Goal: Check status: Check status

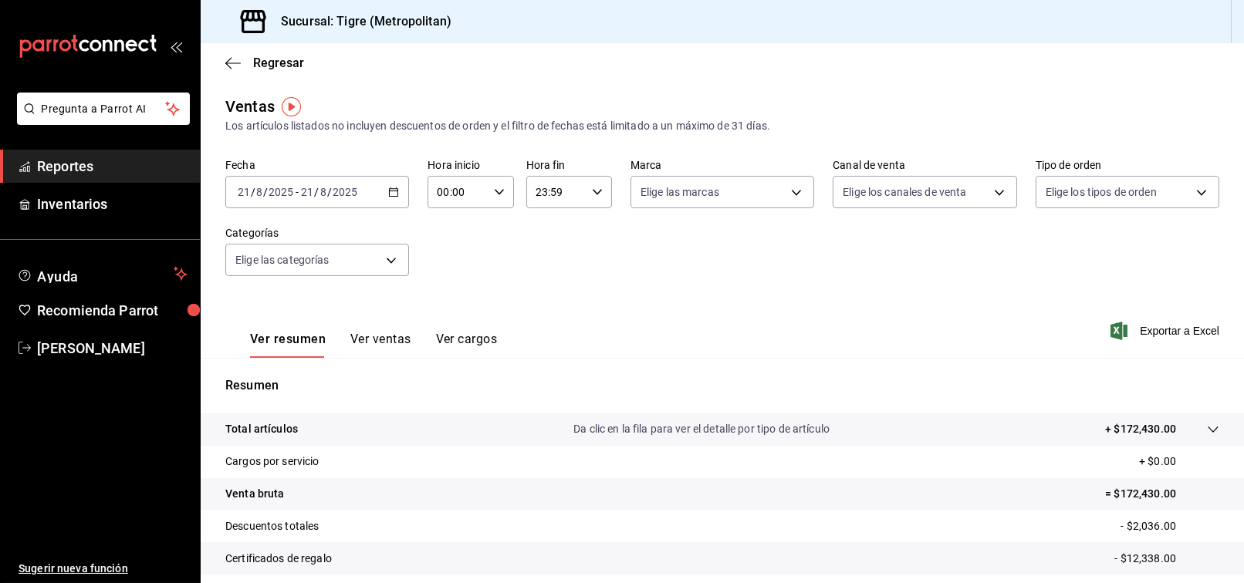
click at [498, 191] on \(Stroke\) "button" at bounding box center [498, 191] width 9 height 5
click at [451, 302] on span "02" at bounding box center [446, 305] width 18 height 12
type input "02:00"
click at [867, 214] on div at bounding box center [622, 291] width 1244 height 583
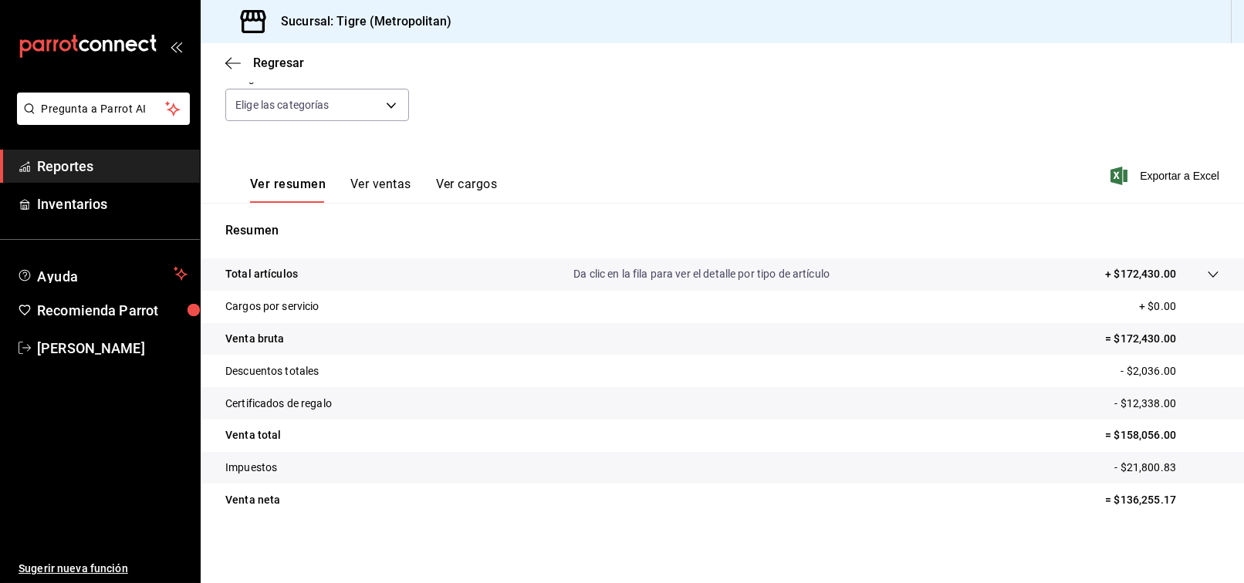
click at [1141, 428] on p "= $158,056.00" at bounding box center [1162, 435] width 114 height 16
click at [1139, 435] on p "= $158,056.00" at bounding box center [1162, 435] width 114 height 16
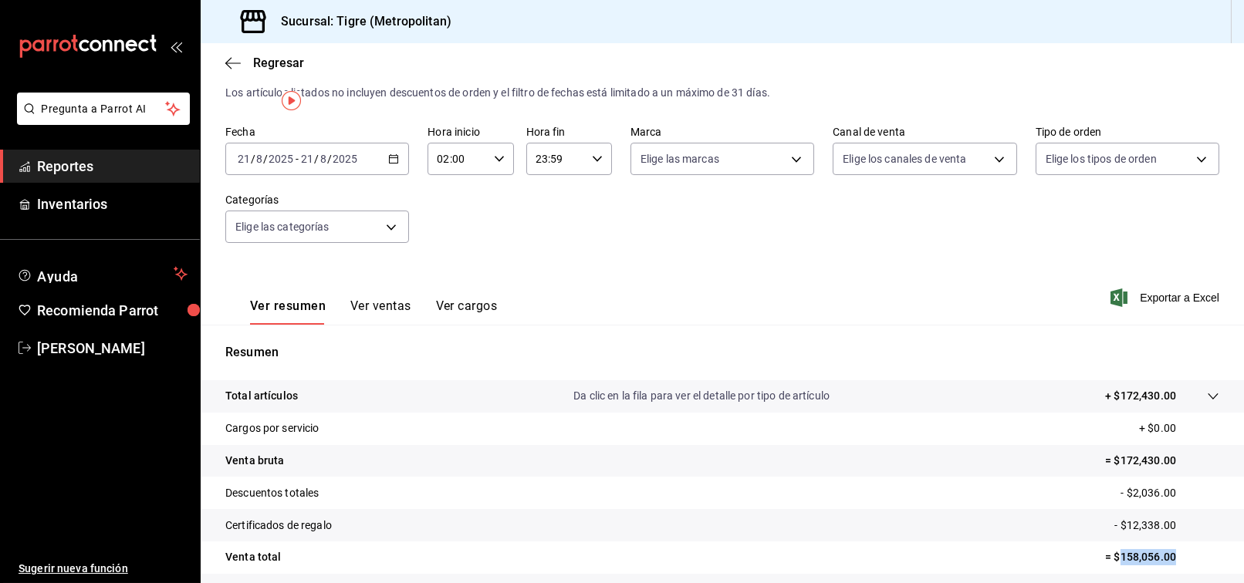
scroll to position [0, 0]
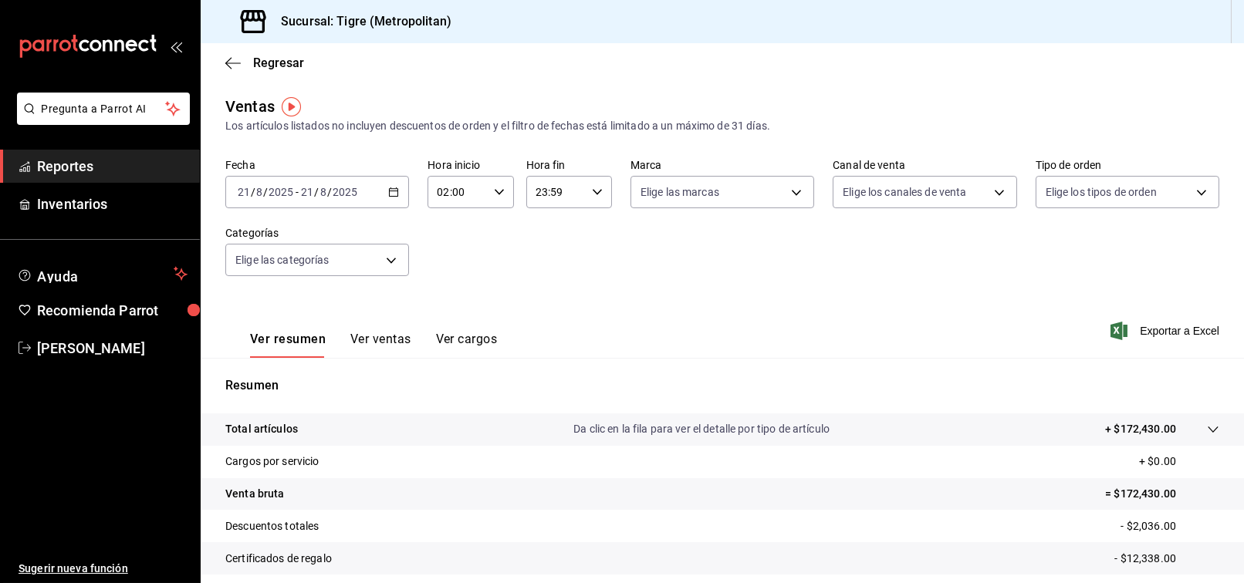
click at [824, 262] on div "Fecha [DATE] [DATE] - [DATE] [DATE] Hora inicio 02:00 Hora inicio Hora fin 23:5…" at bounding box center [722, 227] width 994 height 136
